Goal: Information Seeking & Learning: Understand process/instructions

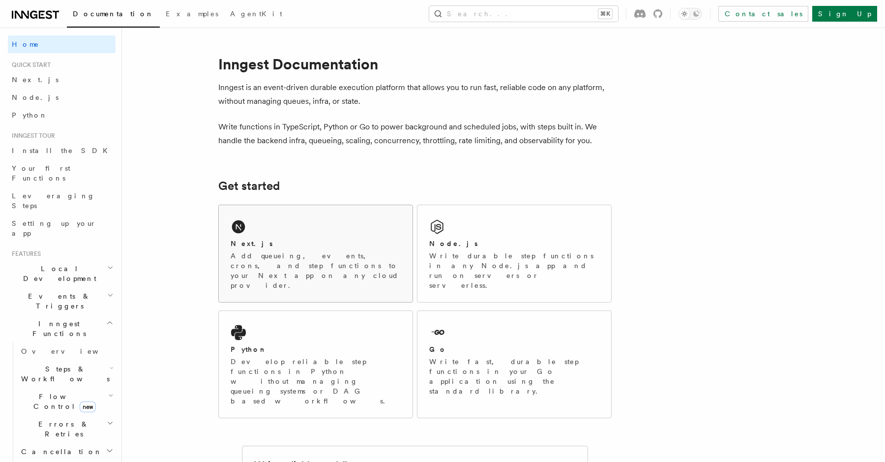
click at [257, 223] on div "Next.js Add queueing, events, crons, and step functions to your Next app on any…" at bounding box center [316, 253] width 194 height 97
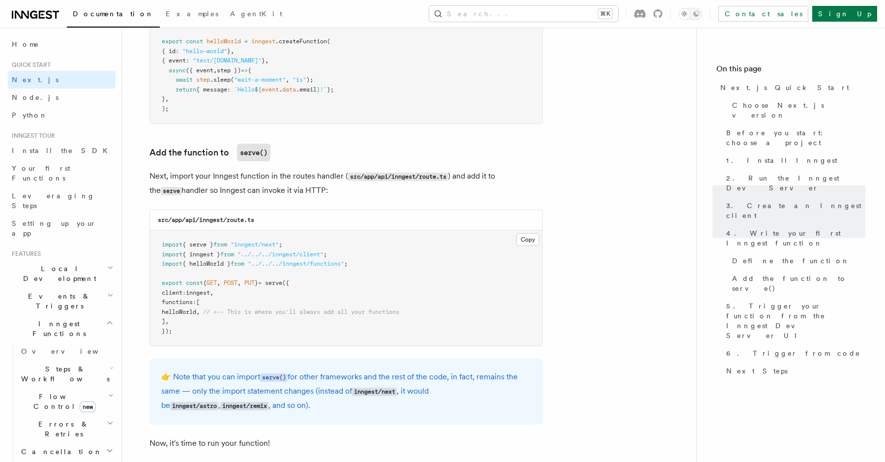
scroll to position [1890, 0]
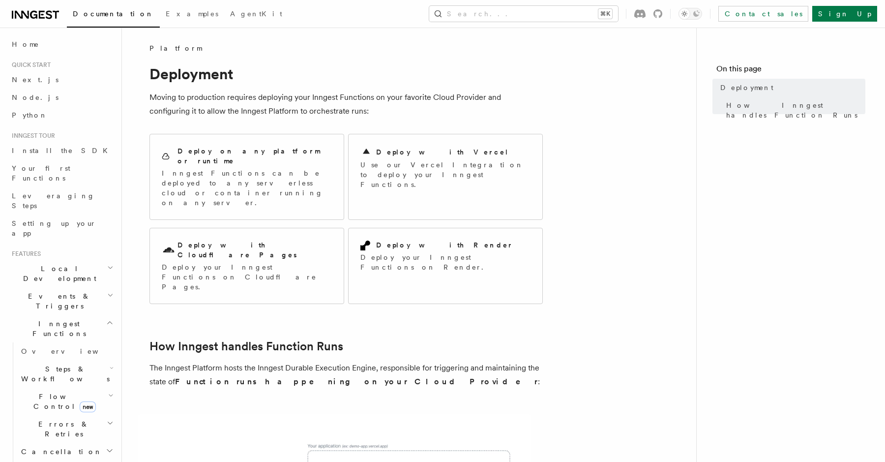
click at [107, 264] on icon "button" at bounding box center [110, 268] width 6 height 8
click at [57, 287] on link "Overview" at bounding box center [66, 296] width 98 height 18
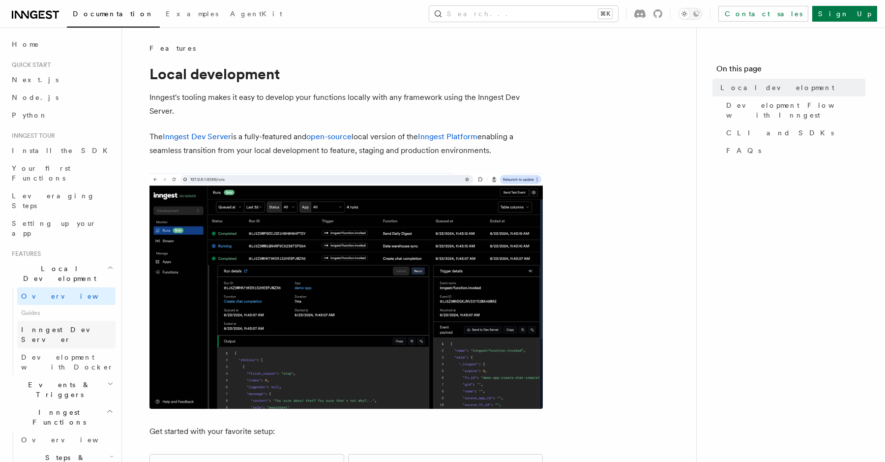
click at [70, 326] on span "Inngest Dev Server" at bounding box center [63, 335] width 84 height 18
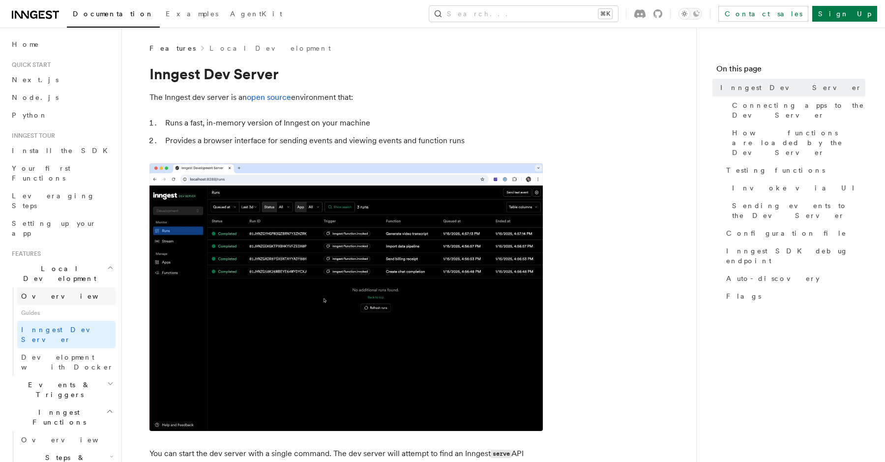
click at [64, 287] on link "Overview" at bounding box center [66, 296] width 98 height 18
